Goal: Transaction & Acquisition: Purchase product/service

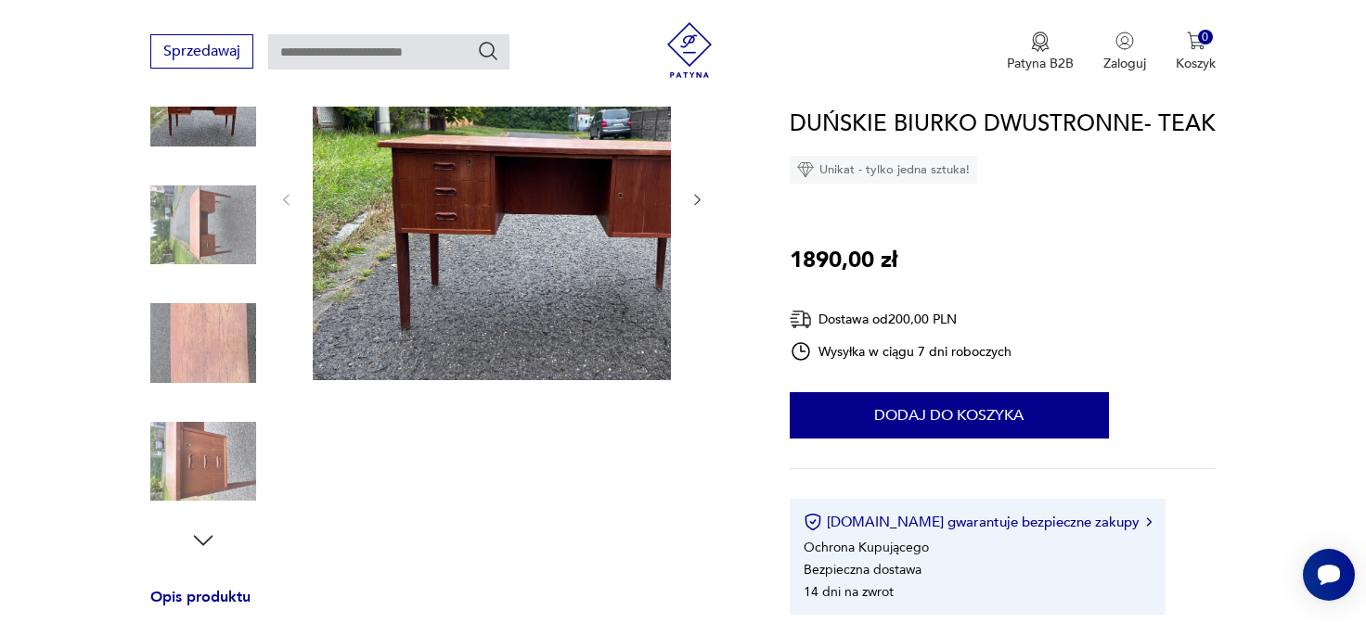
click at [567, 199] on img at bounding box center [555, 199] width 484 height 364
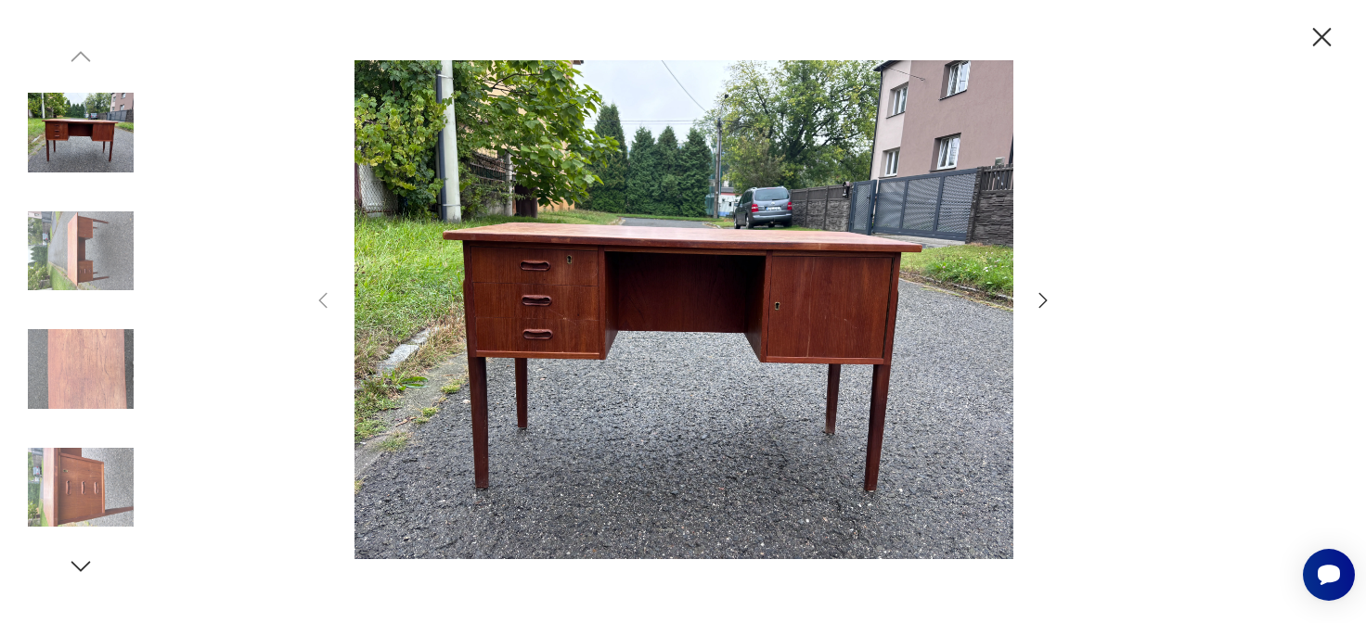
click at [588, 292] on img at bounding box center [687, 309] width 669 height 499
click at [1046, 302] on icon "button" at bounding box center [1043, 300] width 8 height 15
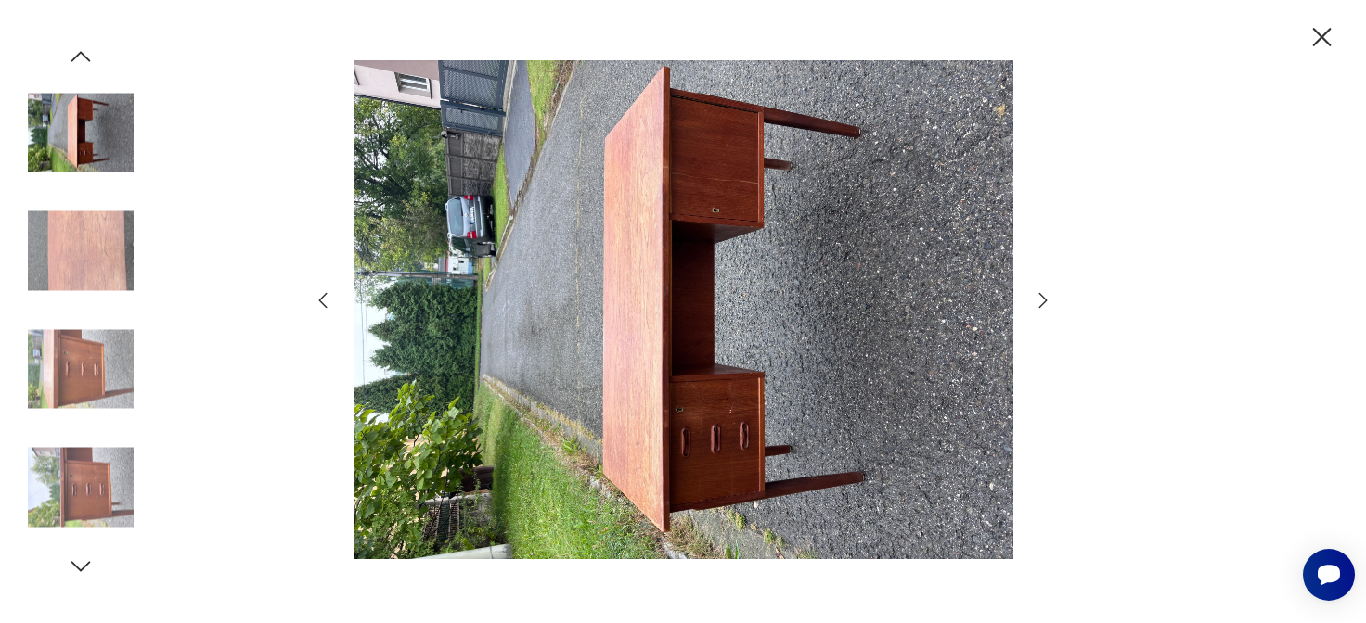
click at [1046, 302] on icon "button" at bounding box center [1043, 300] width 8 height 15
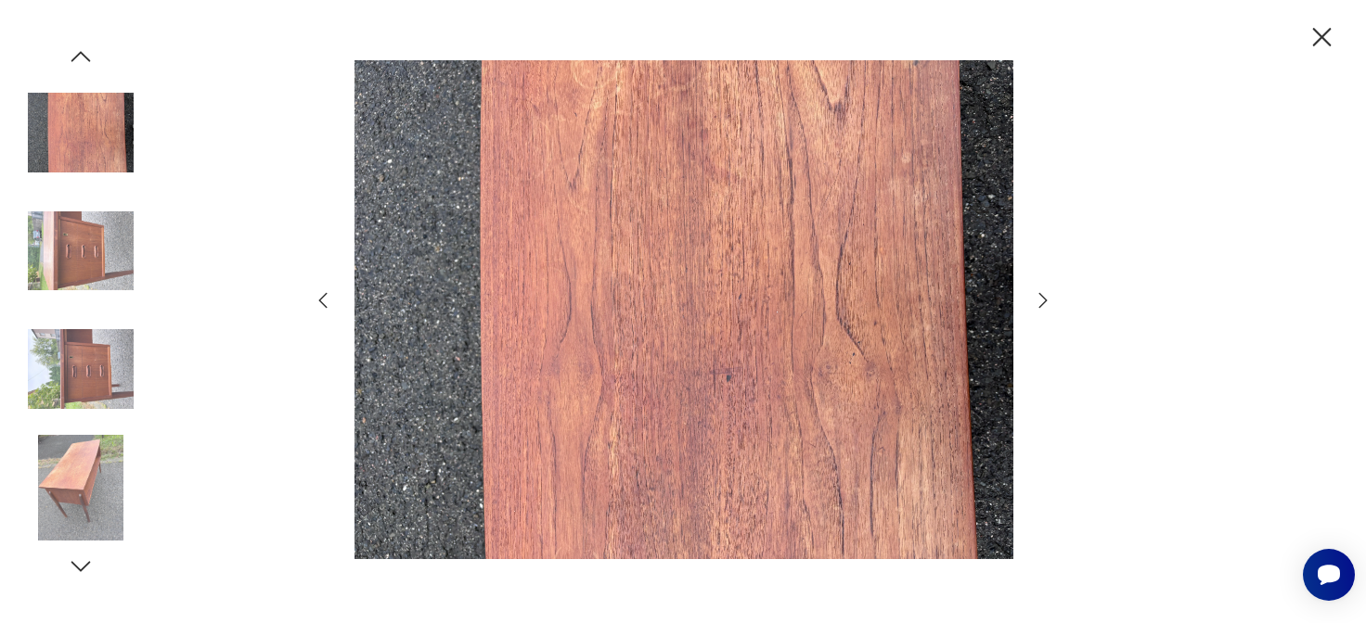
click at [1046, 302] on icon "button" at bounding box center [1043, 300] width 8 height 15
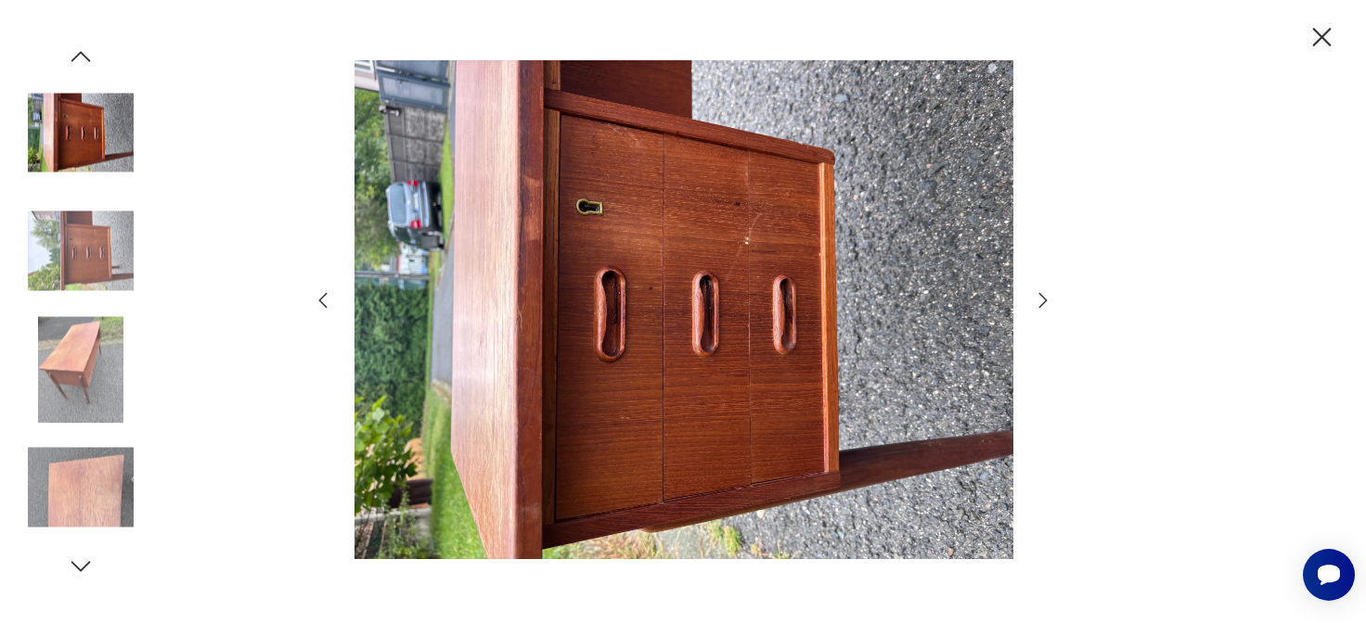
click at [1046, 302] on icon "button" at bounding box center [1043, 300] width 8 height 15
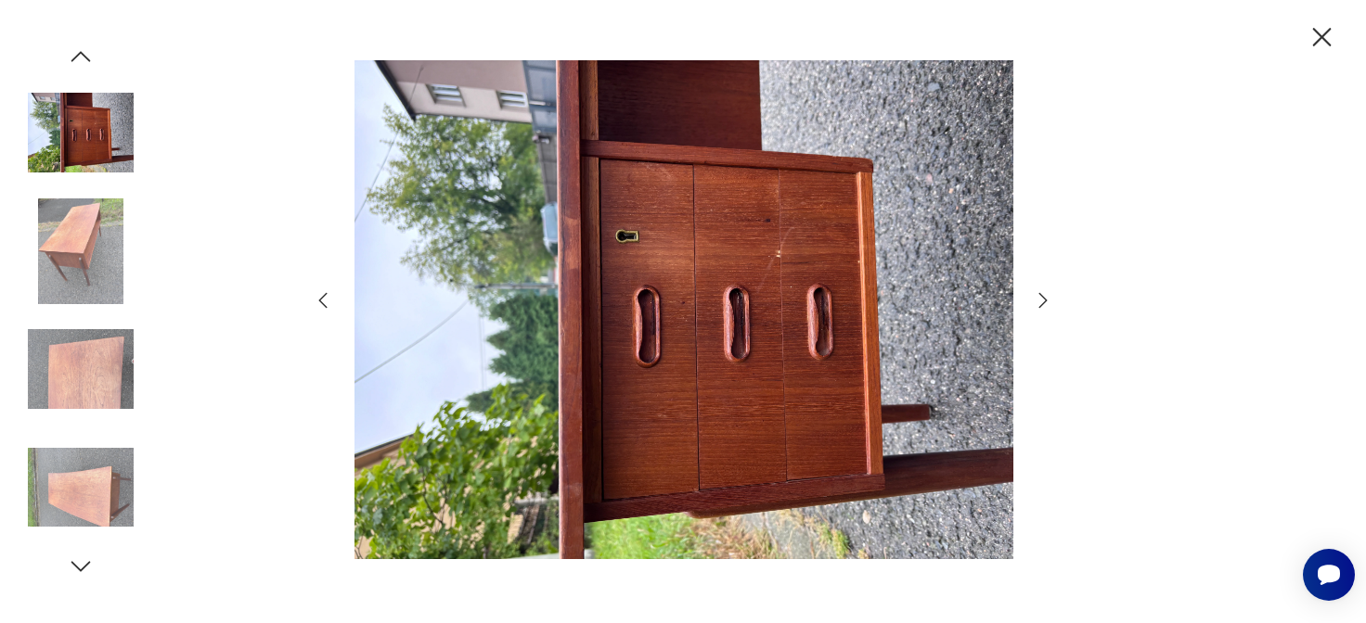
click at [1046, 302] on icon "button" at bounding box center [1043, 300] width 8 height 15
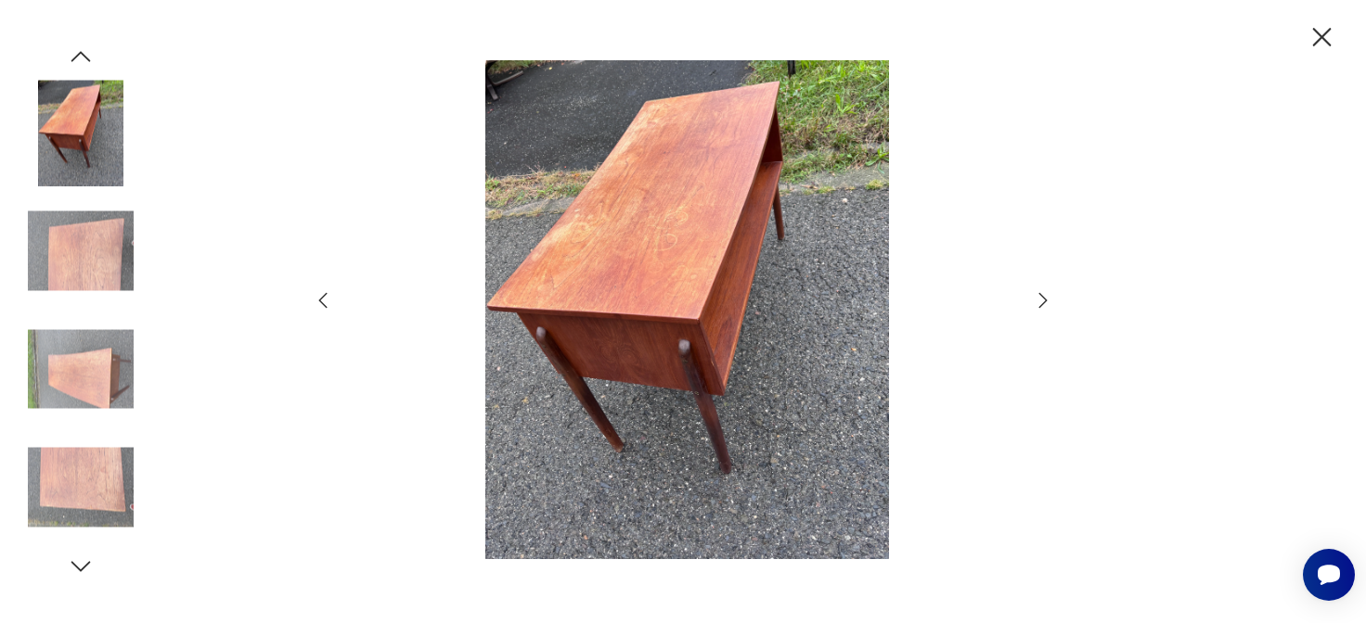
click at [1046, 297] on icon "button" at bounding box center [1043, 300] width 22 height 22
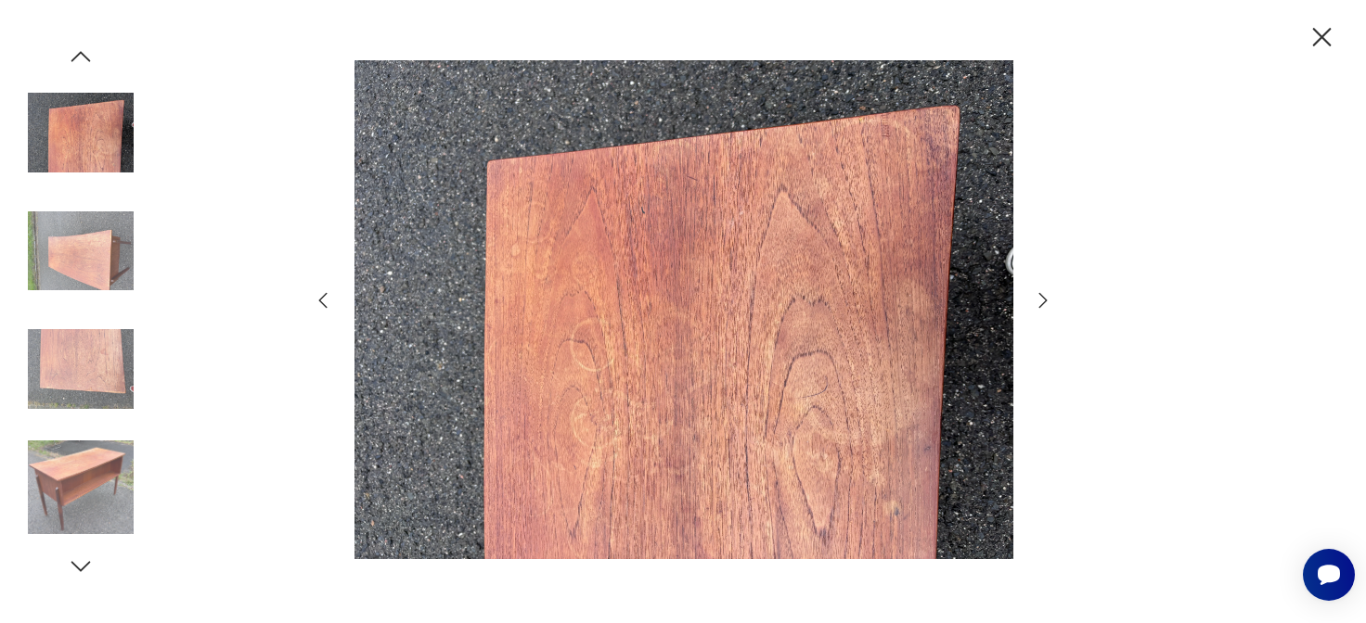
click at [1046, 297] on icon "button" at bounding box center [1043, 300] width 22 height 22
